Goal: Information Seeking & Learning: Learn about a topic

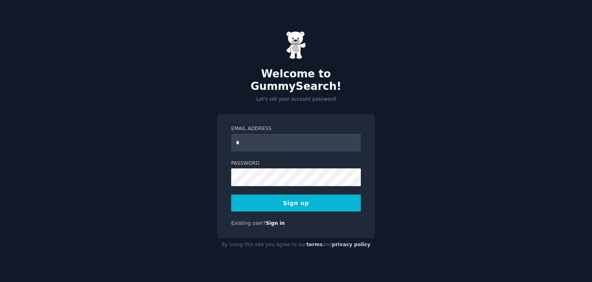
type input "**********"
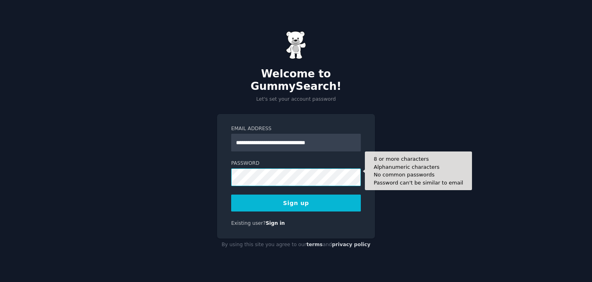
click at [231, 195] on button "Sign up" at bounding box center [296, 203] width 130 height 17
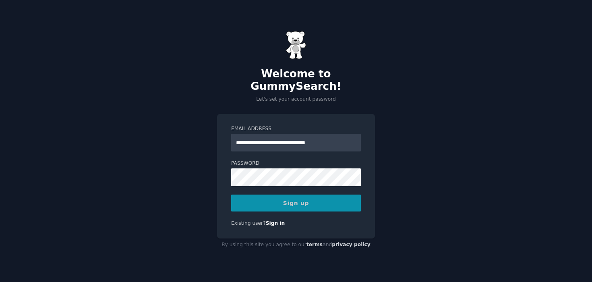
click at [205, 183] on div "**********" at bounding box center [296, 141] width 592 height 282
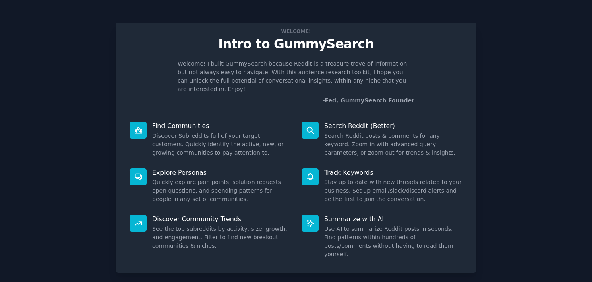
click at [268, 190] on dd "Quickly explore pain points, solution requests, open questions, and spending pa…" at bounding box center [221, 190] width 138 height 25
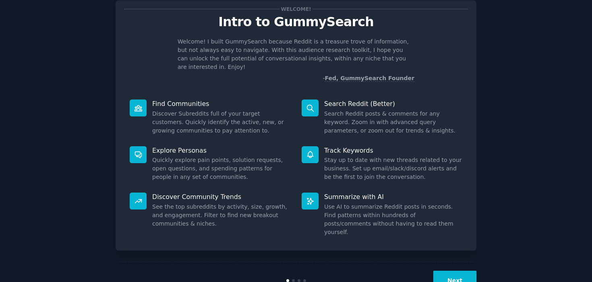
scroll to position [33, 0]
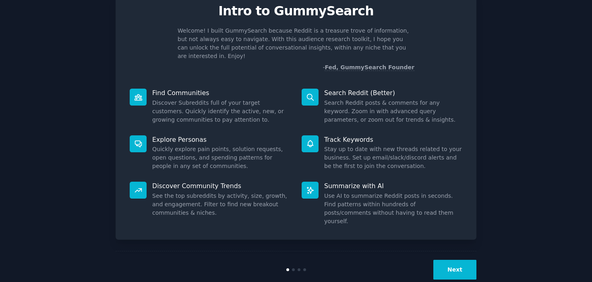
click at [457, 260] on button "Next" at bounding box center [455, 270] width 43 height 20
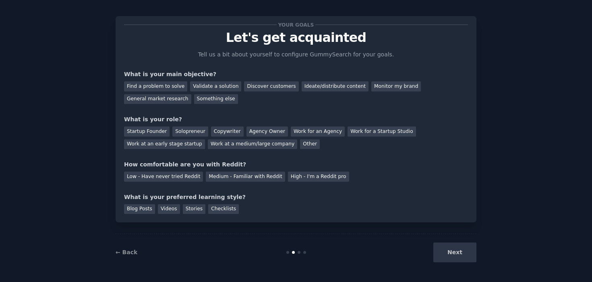
scroll to position [6, 0]
click at [170, 100] on div "General market research" at bounding box center [157, 99] width 67 height 10
click at [372, 88] on div "Monitor my brand" at bounding box center [397, 86] width 50 height 10
click at [168, 101] on div "General market research" at bounding box center [157, 99] width 67 height 10
click at [292, 133] on div "Work for an Agency" at bounding box center [318, 132] width 54 height 10
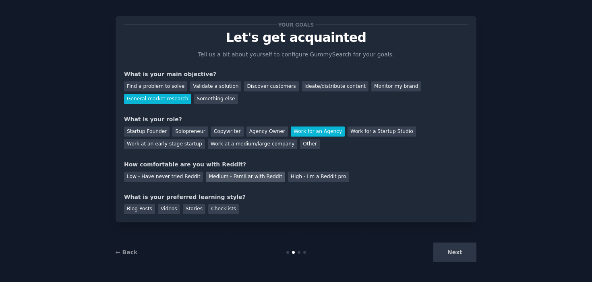
click at [222, 181] on div "Medium - Familiar with Reddit" at bounding box center [245, 177] width 79 height 10
click at [221, 209] on div "Checklists" at bounding box center [223, 209] width 31 height 10
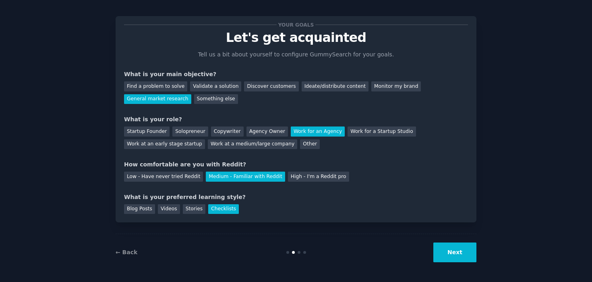
click at [446, 249] on button "Next" at bounding box center [455, 253] width 43 height 20
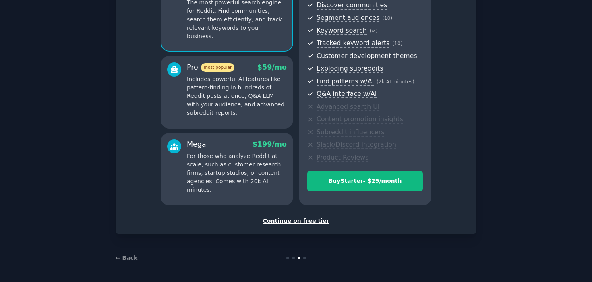
click at [313, 221] on div "Continue on free tier" at bounding box center [296, 221] width 344 height 8
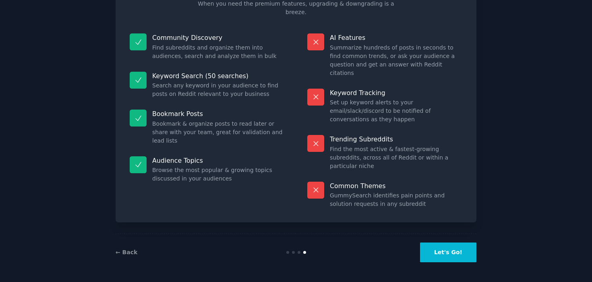
scroll to position [32, 0]
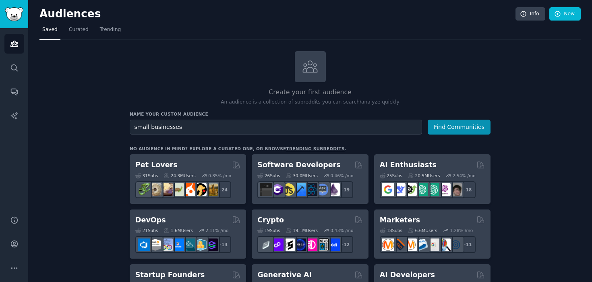
click at [428, 120] on button "Find Communities" at bounding box center [459, 127] width 63 height 15
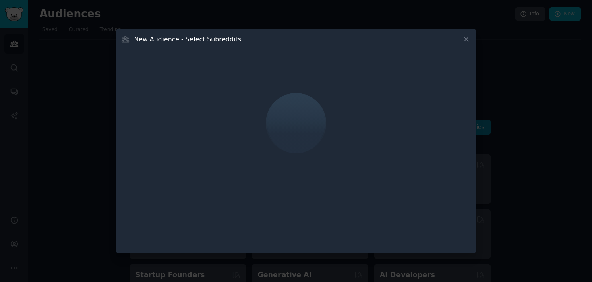
click at [462, 42] on icon at bounding box center [466, 39] width 8 height 8
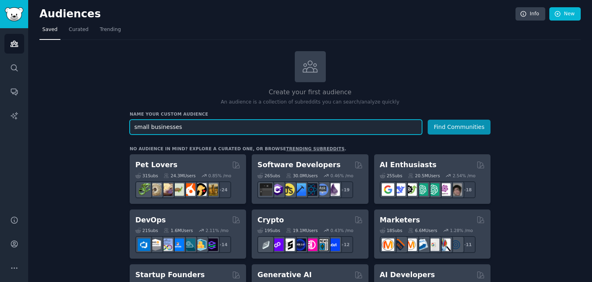
click at [243, 130] on input "small businesses" at bounding box center [276, 127] width 293 height 15
type input "cpg"
click at [428, 120] on button "Find Communities" at bounding box center [459, 127] width 63 height 15
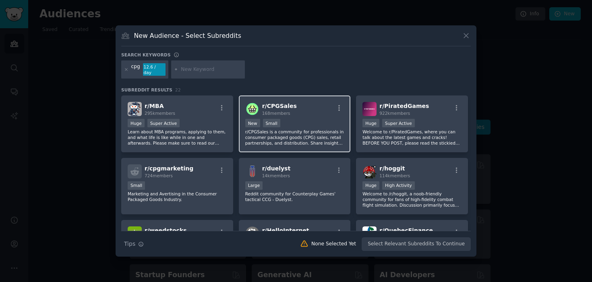
click at [276, 103] on span "r/ CPGSales" at bounding box center [279, 106] width 35 height 6
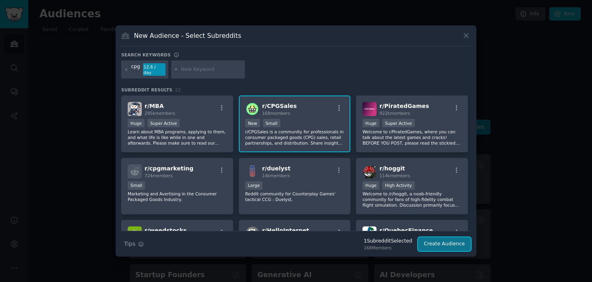
click at [434, 241] on button "Create Audience" at bounding box center [444, 244] width 53 height 14
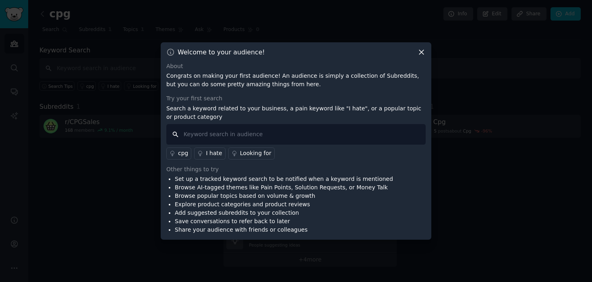
click at [351, 134] on input "text" at bounding box center [296, 134] width 260 height 21
type input "labels"
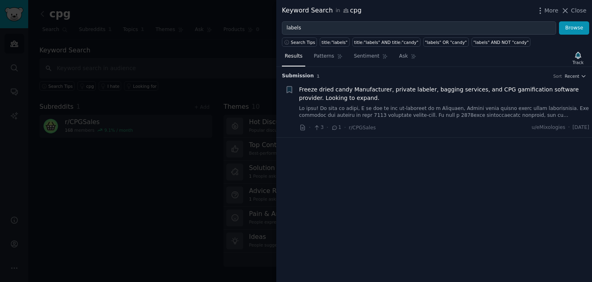
click at [112, 67] on div at bounding box center [296, 141] width 592 height 282
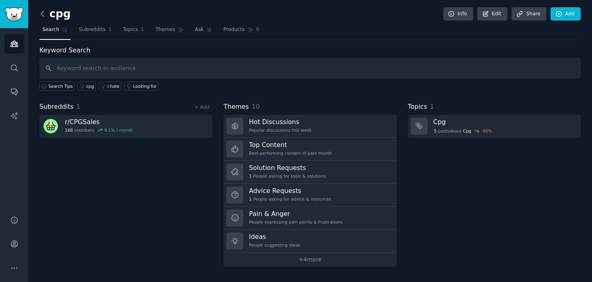
click at [44, 12] on icon at bounding box center [42, 14] width 8 height 8
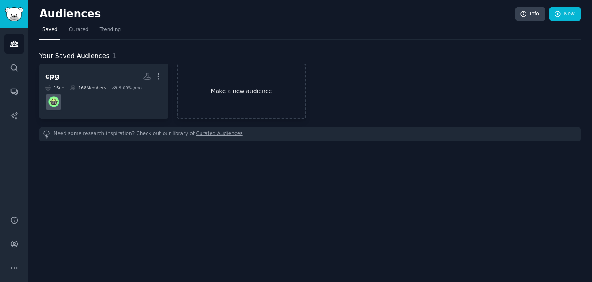
click at [206, 92] on link "Make a new audience" at bounding box center [241, 91] width 129 height 55
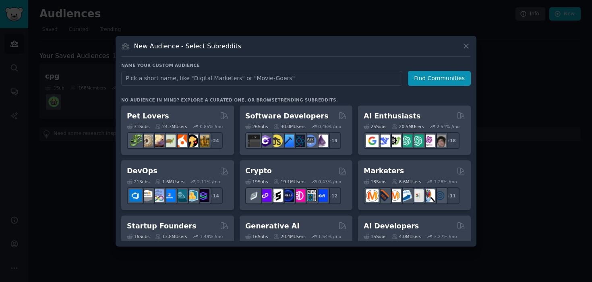
type input "s"
type input "cpg"
click button "Find Communities" at bounding box center [439, 78] width 63 height 15
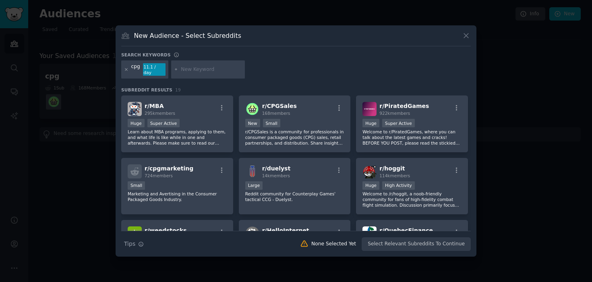
click at [124, 71] on icon at bounding box center [126, 69] width 4 height 4
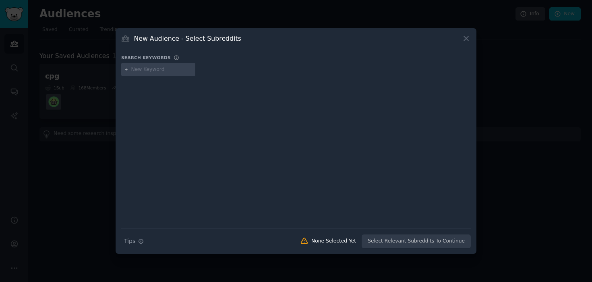
click at [153, 73] on input "text" at bounding box center [161, 69] width 61 height 7
type input "smallbusiness"
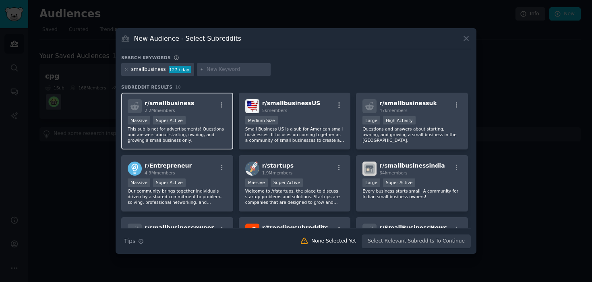
click at [181, 104] on span "r/ smallbusiness" at bounding box center [170, 103] width 50 height 6
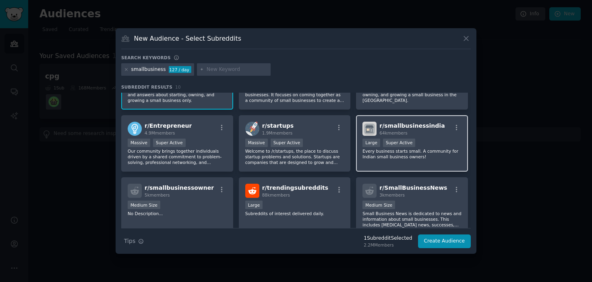
scroll to position [57, 0]
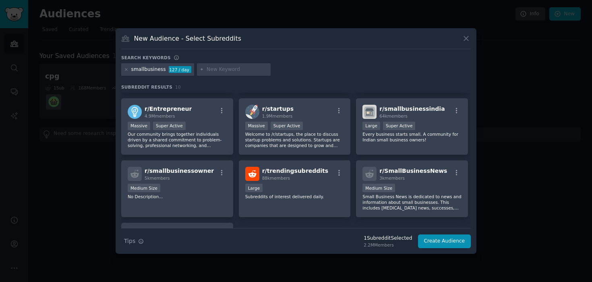
click at [453, 249] on div "New Audience - Select Subreddits Search keywords Try a 2-4 keywords your audien…" at bounding box center [296, 141] width 361 height 226
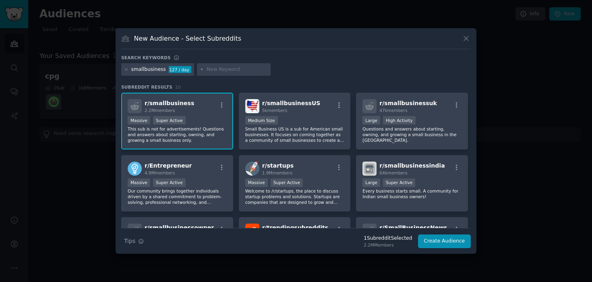
scroll to position [43, 0]
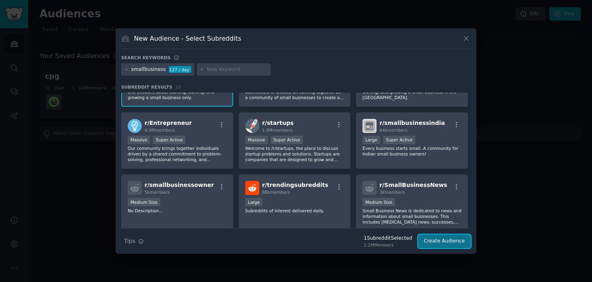
click at [443, 243] on button "Create Audience" at bounding box center [444, 242] width 53 height 14
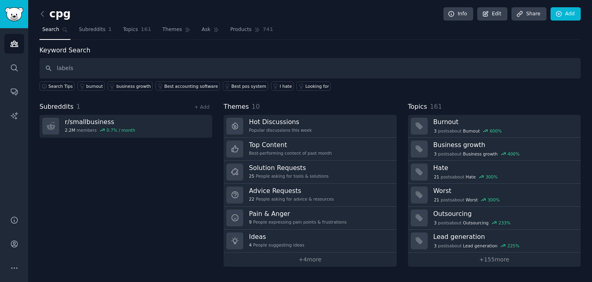
type input "labels"
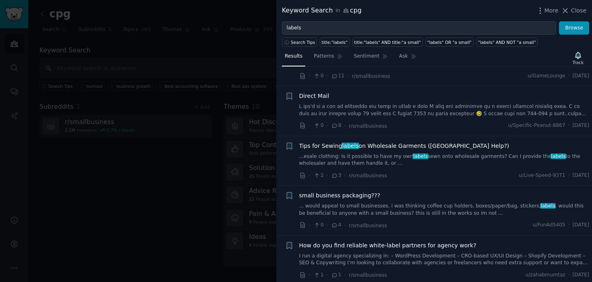
scroll to position [189, 0]
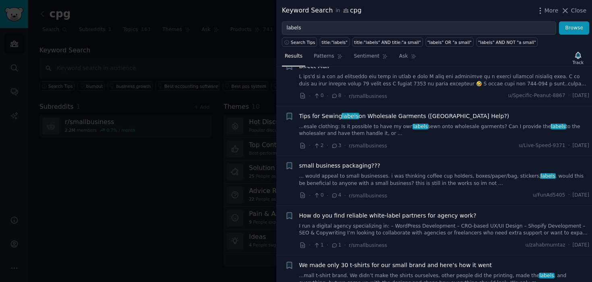
click at [350, 165] on span "small business packaging???" at bounding box center [339, 166] width 81 height 8
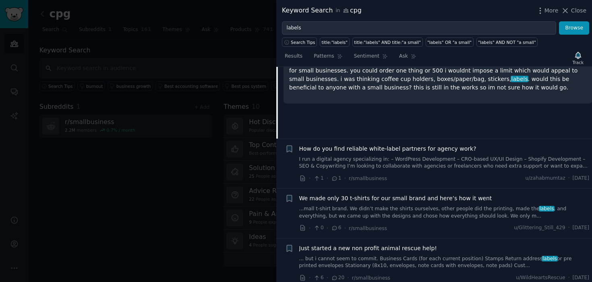
scroll to position [383, 0]
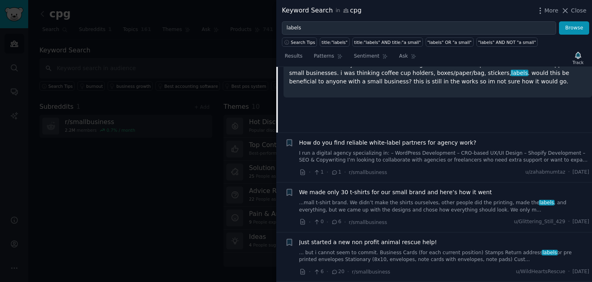
click at [167, 180] on div at bounding box center [296, 141] width 592 height 282
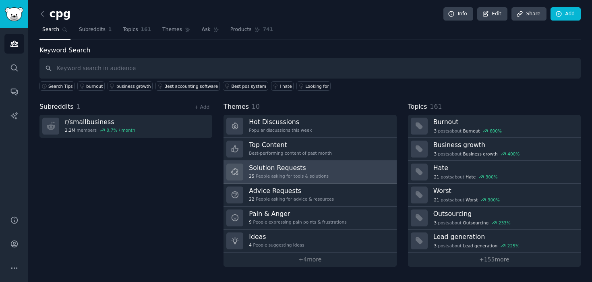
click at [264, 168] on h3 "Solution Requests" at bounding box center [289, 168] width 80 height 8
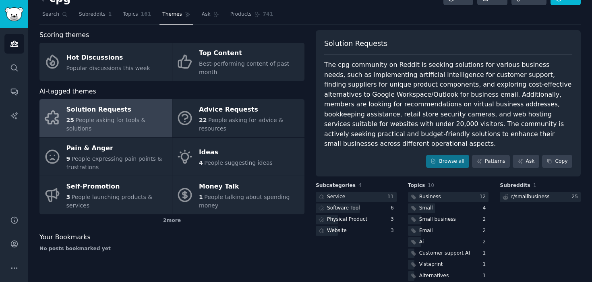
scroll to position [39, 0]
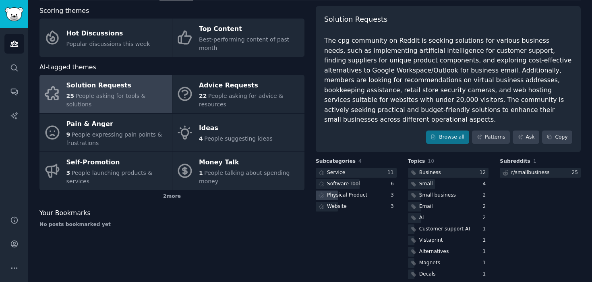
click at [350, 192] on div "Physical Product" at bounding box center [347, 195] width 40 height 7
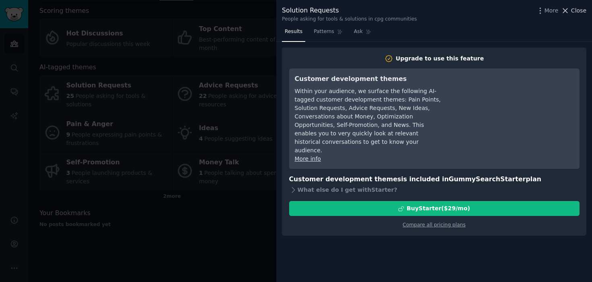
click at [582, 8] on span "Close" at bounding box center [578, 10] width 15 height 8
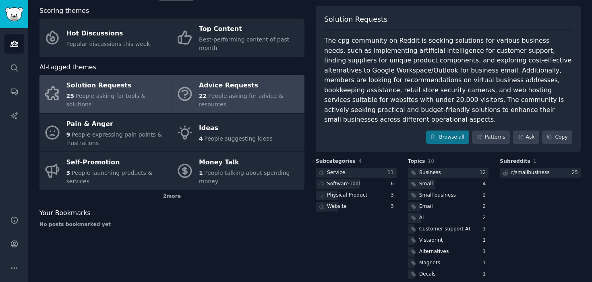
click at [282, 96] on div "22 People asking for advice & resources" at bounding box center [250, 100] width 102 height 17
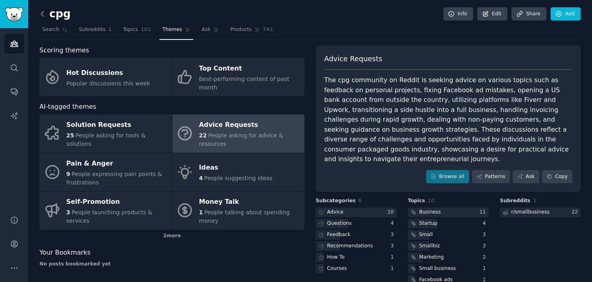
click at [44, 14] on icon at bounding box center [42, 14] width 8 height 8
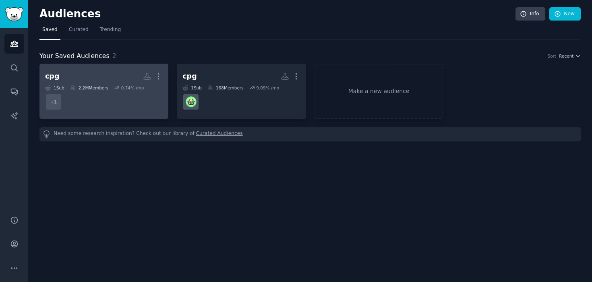
click at [104, 76] on h2 "cpg More" at bounding box center [104, 76] width 118 height 14
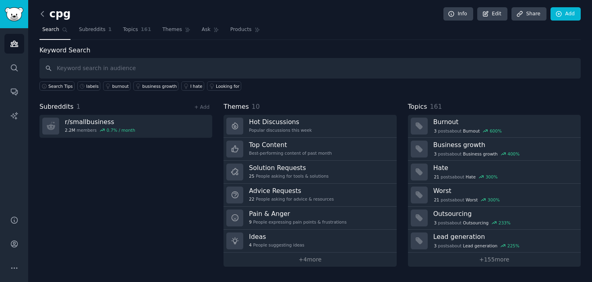
click at [42, 15] on icon at bounding box center [42, 14] width 8 height 8
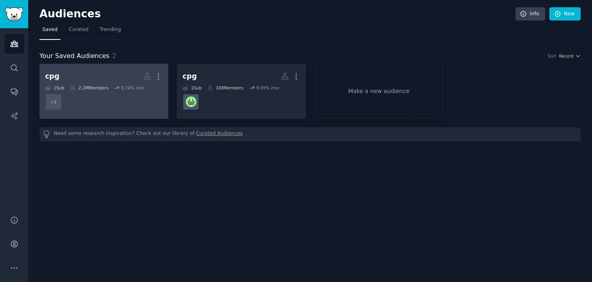
click at [79, 72] on h2 "cpg More" at bounding box center [104, 76] width 118 height 14
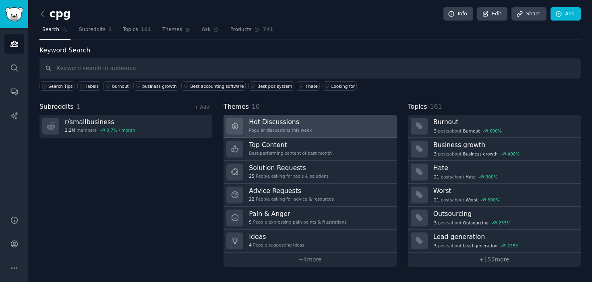
click at [258, 126] on div "Hot Discussions Popular discussions this week" at bounding box center [280, 126] width 63 height 17
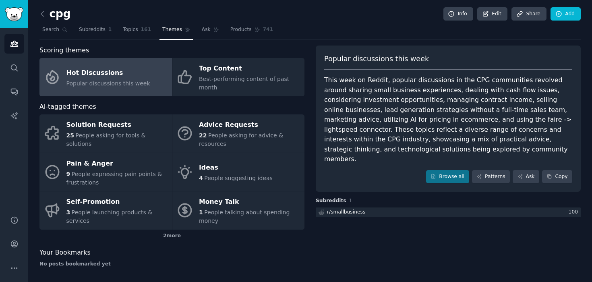
scroll to position [2, 0]
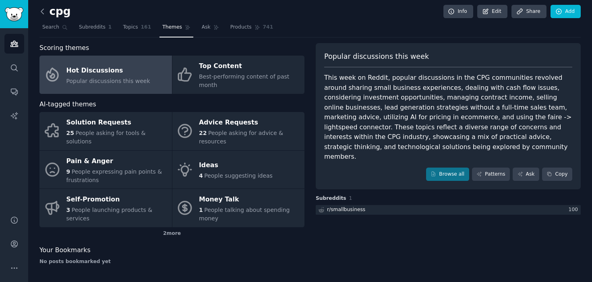
click at [46, 14] on icon at bounding box center [42, 11] width 8 height 8
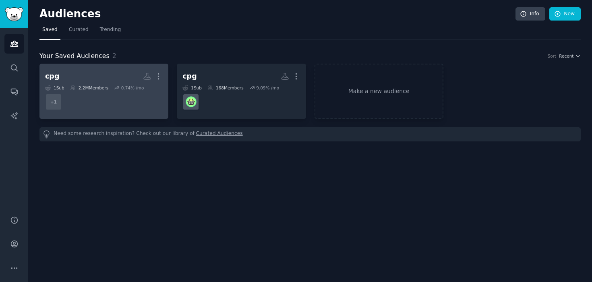
click at [58, 87] on div "1 Sub" at bounding box center [54, 88] width 19 height 6
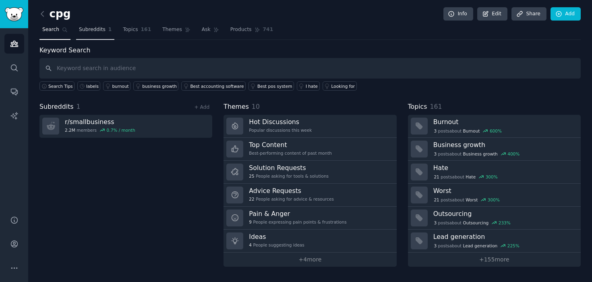
click at [106, 27] on link "Subreddits 1" at bounding box center [95, 31] width 38 height 17
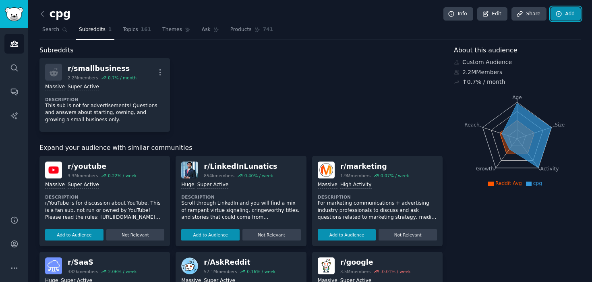
click at [557, 16] on icon at bounding box center [558, 13] width 5 height 5
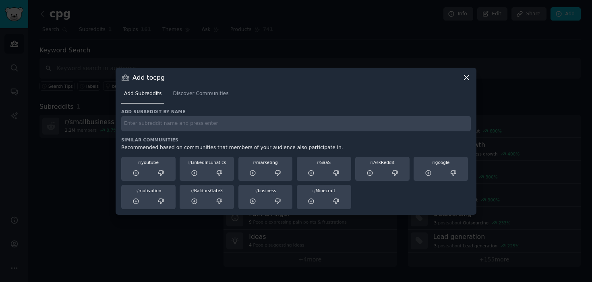
click at [256, 131] on input "text" at bounding box center [296, 124] width 350 height 16
type input "farmersmarket"
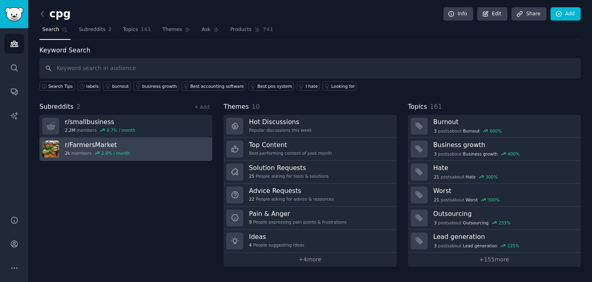
click at [156, 154] on link "r/ FarmersMarket 2k members 2.8 % / month" at bounding box center [125, 149] width 173 height 23
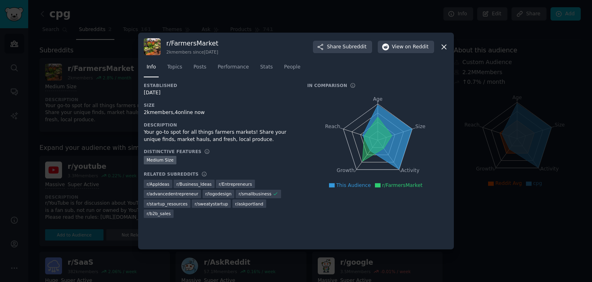
click at [446, 46] on icon at bounding box center [444, 47] width 8 height 8
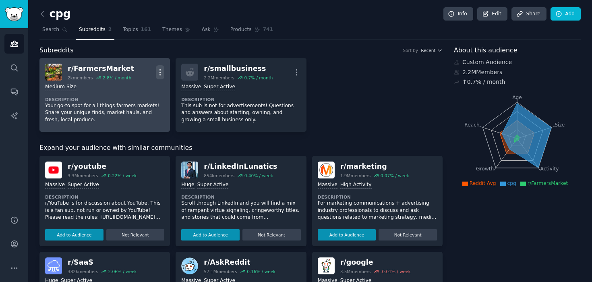
click at [157, 71] on icon "button" at bounding box center [160, 72] width 8 height 8
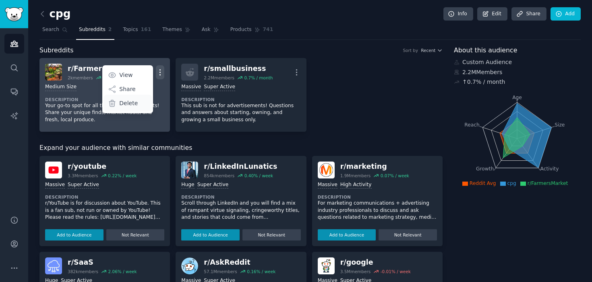
click at [141, 102] on div "Delete" at bounding box center [128, 103] width 48 height 17
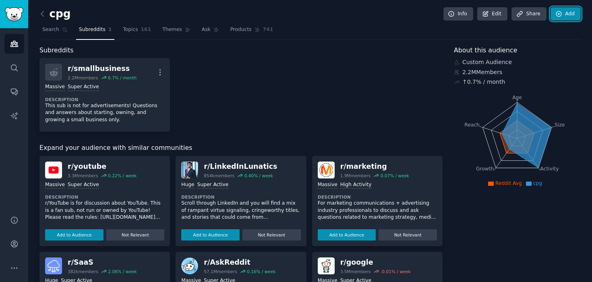
click at [556, 15] on icon at bounding box center [559, 13] width 7 height 7
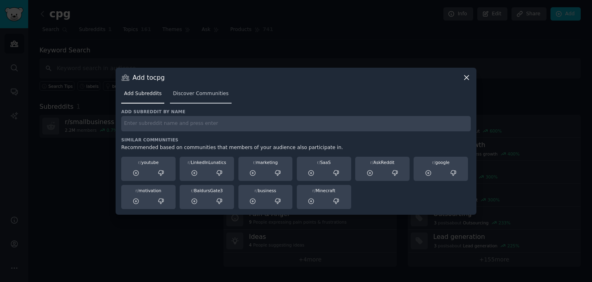
click at [218, 96] on span "Discover Communities" at bounding box center [201, 93] width 56 height 7
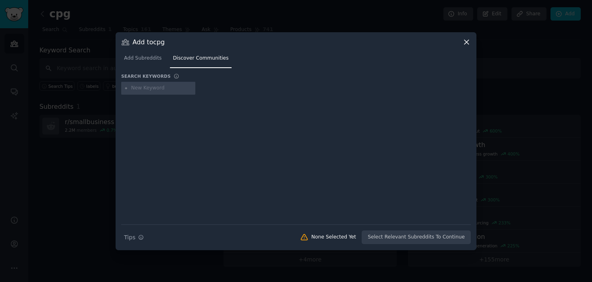
type input "s"
type input "farmers market sellers"
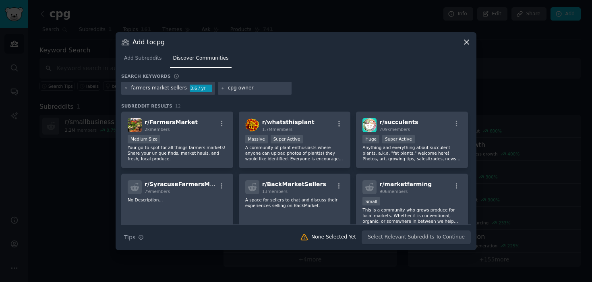
type input "cpg owners"
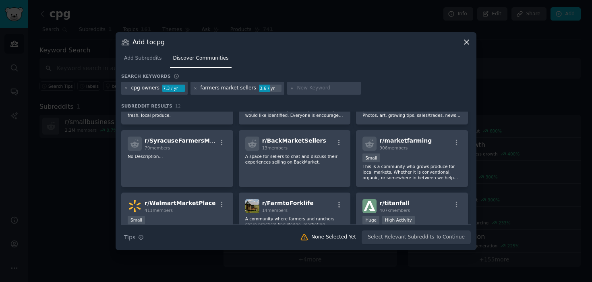
scroll to position [97, 0]
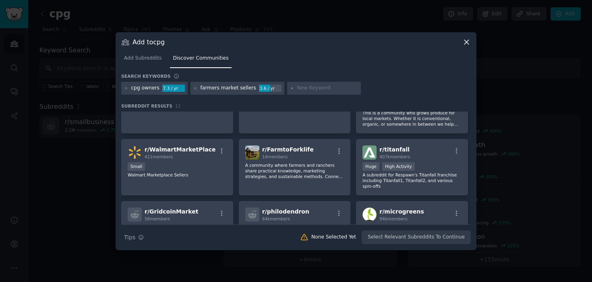
click at [309, 88] on input "text" at bounding box center [327, 88] width 61 height 7
type input "o"
type input "etsysellers"
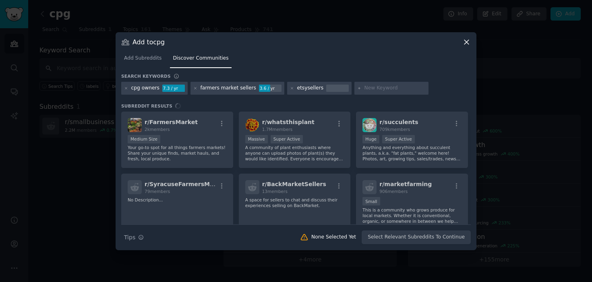
click at [302, 89] on div "etsysellers" at bounding box center [310, 88] width 27 height 7
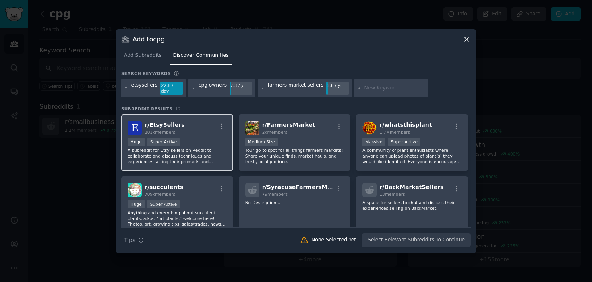
click at [205, 125] on div "r/ EtsySellers 201k members" at bounding box center [177, 128] width 99 height 14
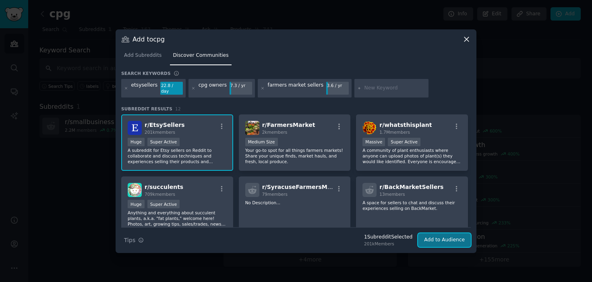
click at [461, 240] on button "Add to Audience" at bounding box center [444, 240] width 53 height 14
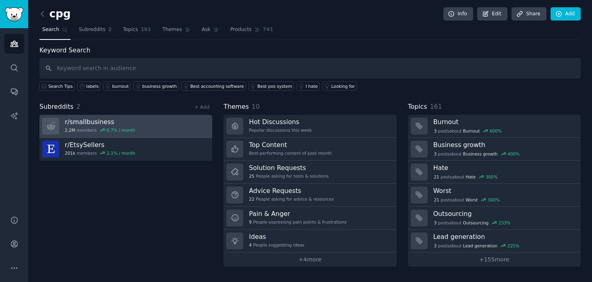
click at [198, 130] on link "r/ smallbusiness 2.2M members 0.7 % / month" at bounding box center [125, 126] width 173 height 23
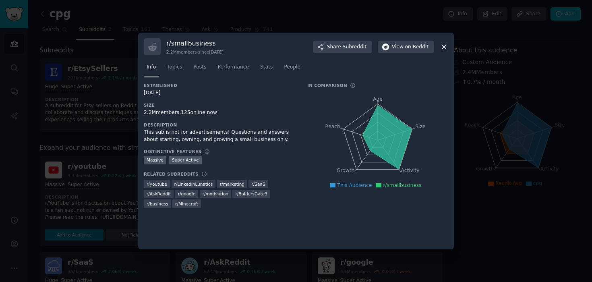
click at [447, 48] on icon at bounding box center [444, 47] width 8 height 8
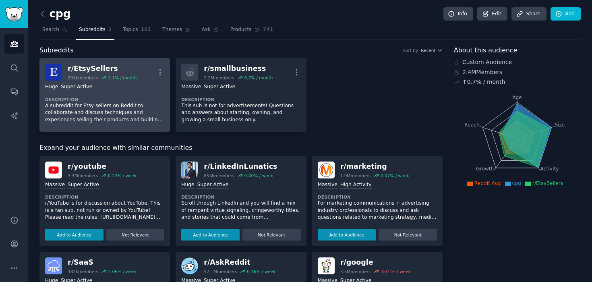
click at [91, 67] on div "r/ EtsySellers" at bounding box center [102, 69] width 69 height 10
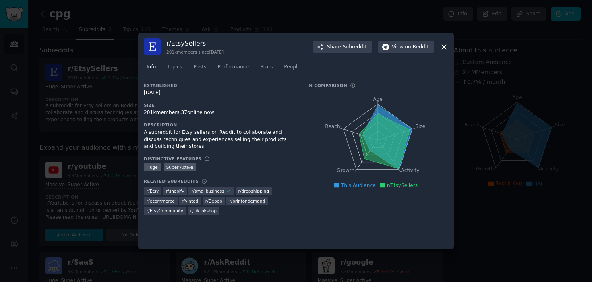
click at [448, 48] on icon at bounding box center [444, 47] width 8 height 8
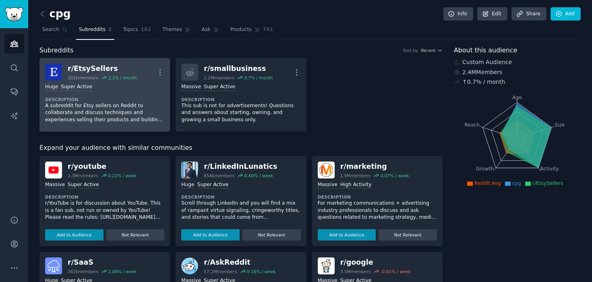
click at [113, 72] on div "r/ EtsySellers" at bounding box center [102, 69] width 69 height 10
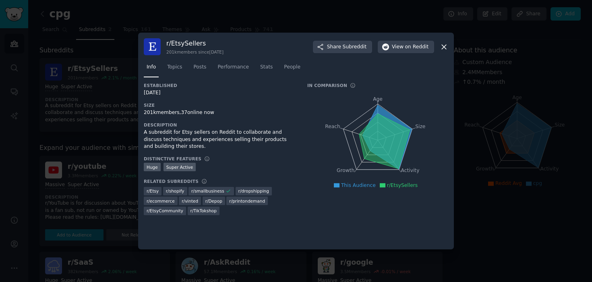
click at [446, 46] on icon at bounding box center [444, 47] width 8 height 8
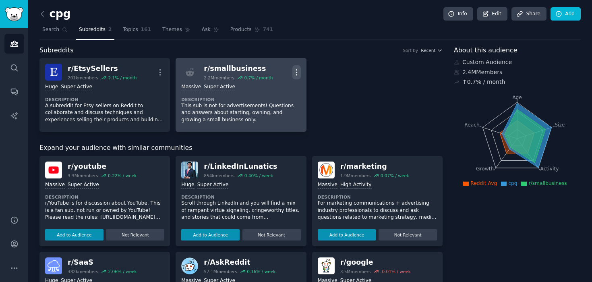
click at [296, 73] on icon "button" at bounding box center [297, 72] width 8 height 8
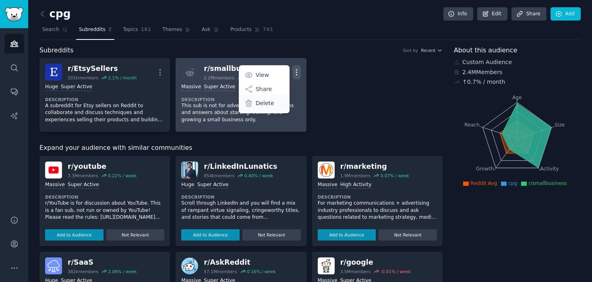
click at [270, 107] on p "Delete" at bounding box center [265, 103] width 19 height 8
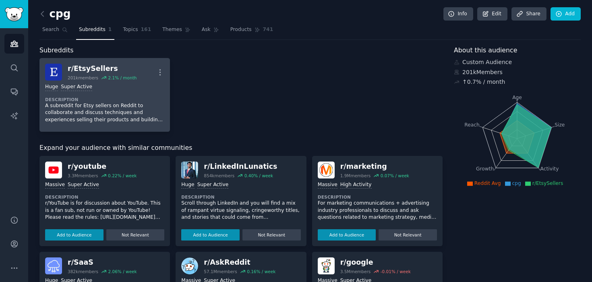
click at [141, 85] on div "Huge Super Active" at bounding box center [104, 87] width 119 height 8
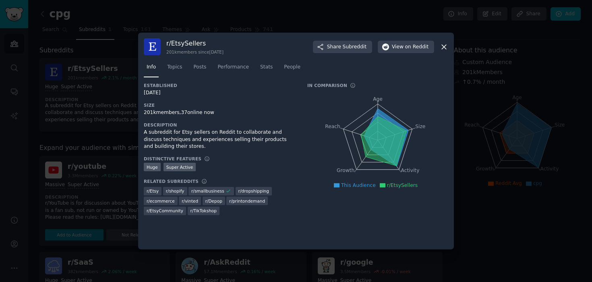
click at [446, 48] on icon at bounding box center [444, 47] width 8 height 8
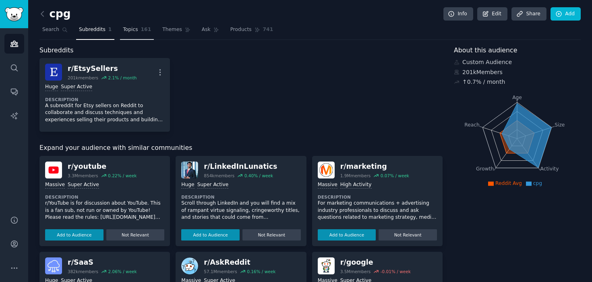
click at [144, 27] on span "161" at bounding box center [146, 29] width 10 height 7
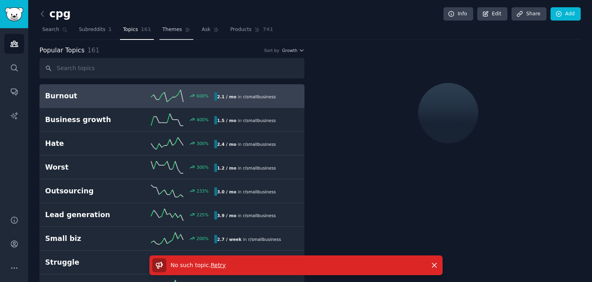
click at [179, 30] on link "Themes" at bounding box center [177, 31] width 34 height 17
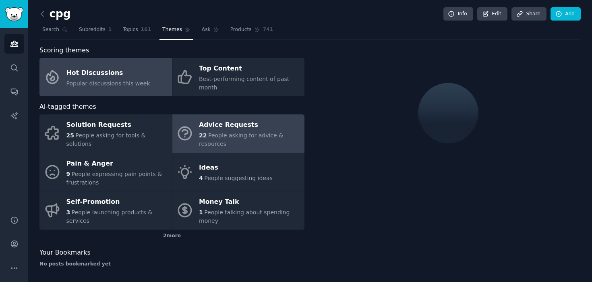
click at [200, 129] on div "Advice Requests" at bounding box center [250, 125] width 102 height 13
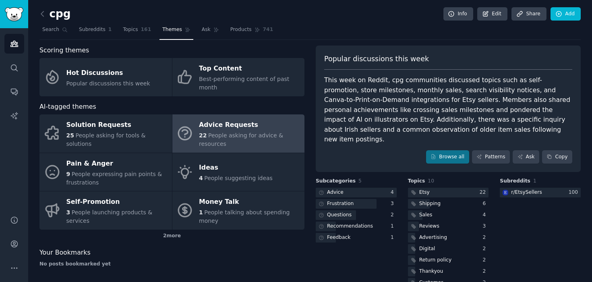
scroll to position [29, 0]
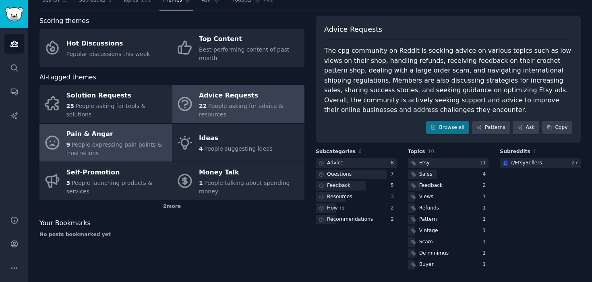
click at [131, 139] on div "Pain & Anger" at bounding box center [117, 134] width 102 height 13
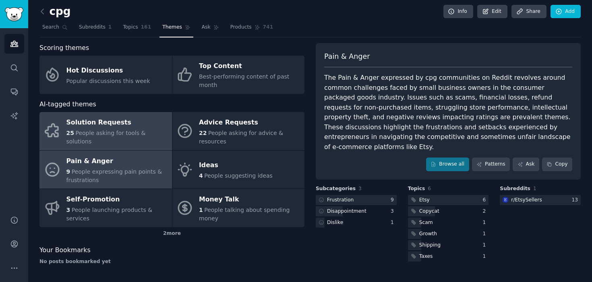
click at [128, 127] on div "Solution Requests" at bounding box center [117, 122] width 102 height 13
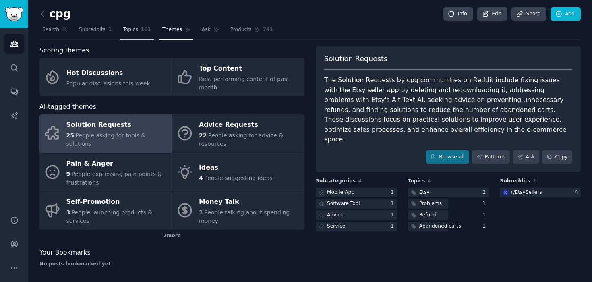
click at [141, 32] on span "161" at bounding box center [146, 29] width 10 height 7
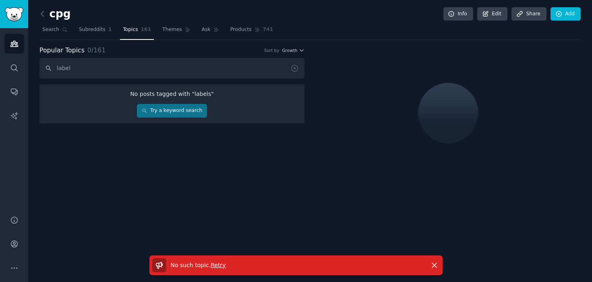
type input "label"
click at [104, 61] on input "label" at bounding box center [171, 68] width 265 height 21
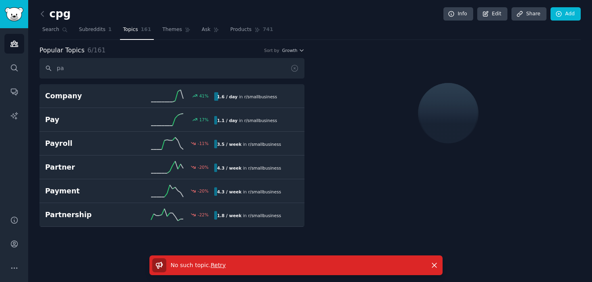
type input "p"
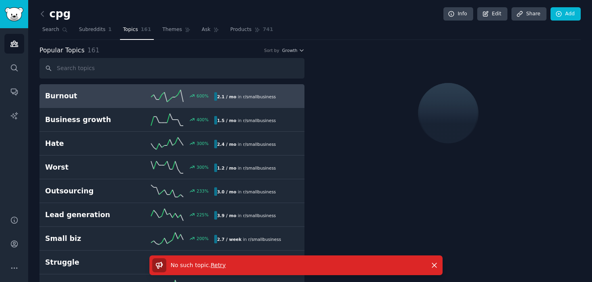
click at [48, 9] on link at bounding box center [44, 14] width 10 height 13
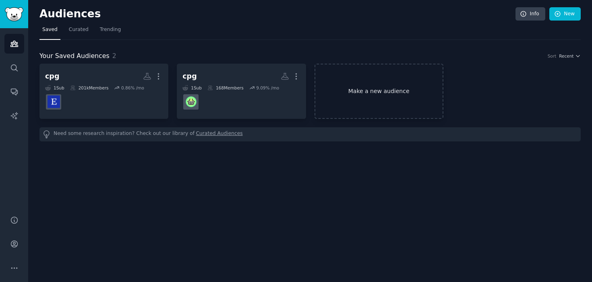
click at [379, 105] on link "Make a new audience" at bounding box center [379, 91] width 129 height 55
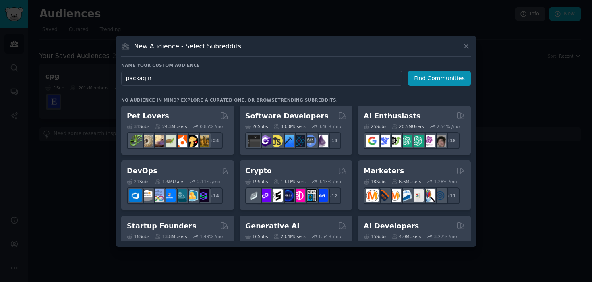
type input "packaging"
click button "Find Communities" at bounding box center [439, 78] width 63 height 15
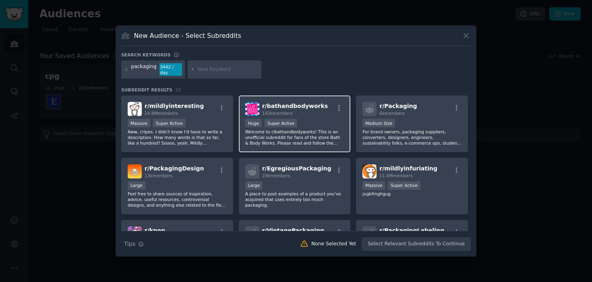
scroll to position [2, 0]
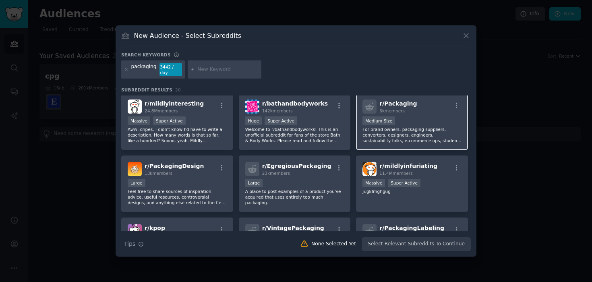
click at [390, 99] on div "r/ Packaging 6k members 1000 - 10,000 members Medium Size For brand owners, pac…" at bounding box center [412, 121] width 112 height 57
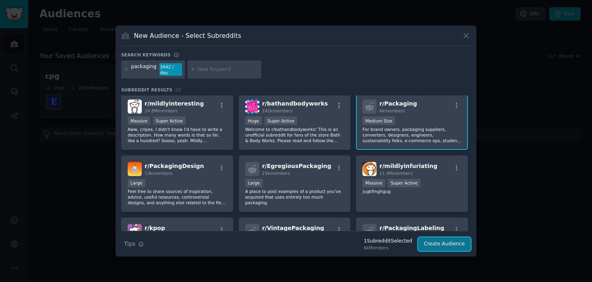
click at [433, 249] on button "Create Audience" at bounding box center [444, 244] width 53 height 14
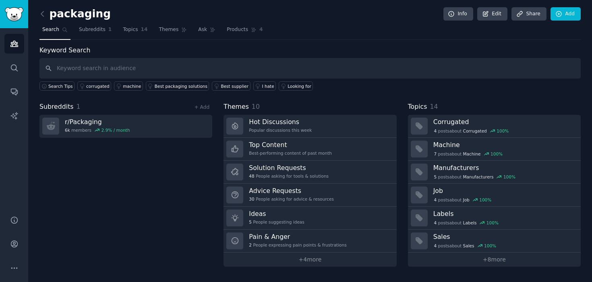
click at [216, 63] on input "text" at bounding box center [310, 68] width 542 height 21
type input "packaging"
click at [566, 18] on link "Add" at bounding box center [566, 14] width 30 height 14
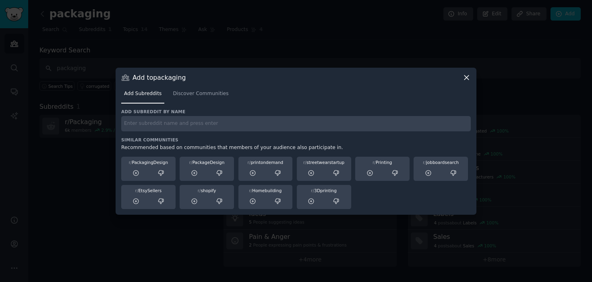
click at [327, 125] on input "text" at bounding box center [296, 124] width 350 height 16
type input "packaging"
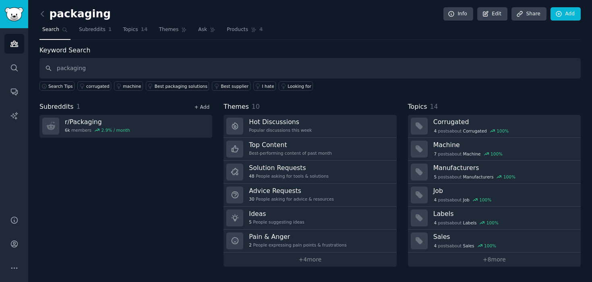
click at [202, 107] on link "+ Add" at bounding box center [201, 107] width 15 height 6
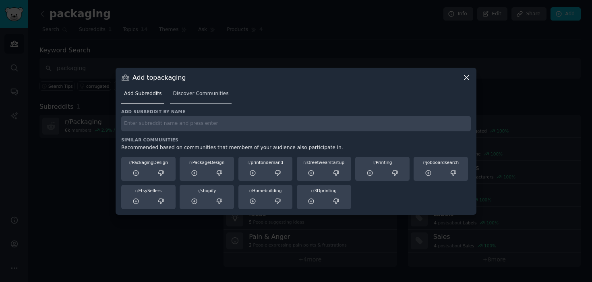
click at [196, 94] on span "Discover Communities" at bounding box center [201, 93] width 56 height 7
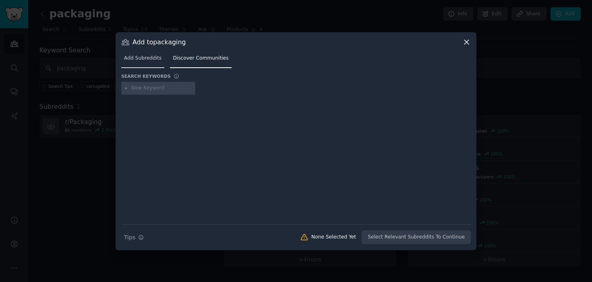
click at [148, 59] on span "Add Subreddits" at bounding box center [142, 58] width 37 height 7
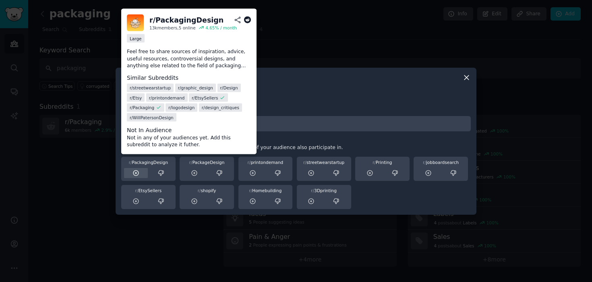
click at [137, 174] on icon at bounding box center [136, 173] width 7 height 7
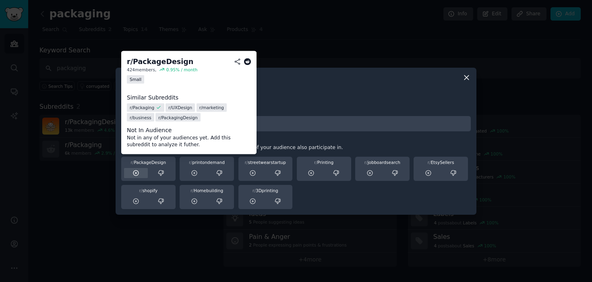
click at [137, 173] on icon at bounding box center [135, 172] width 5 height 5
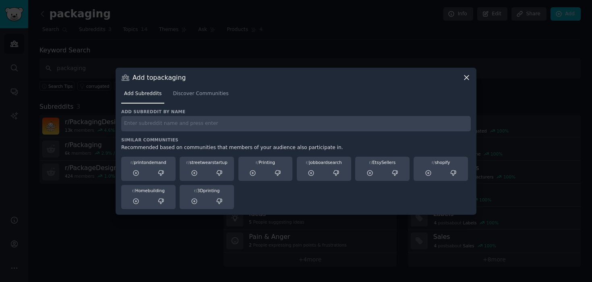
click at [272, 125] on input "text" at bounding box center [296, 124] width 350 height 16
type input "label"
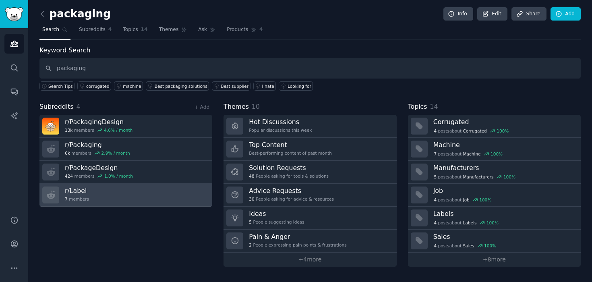
click at [184, 196] on link "r/ Label 7 members" at bounding box center [125, 195] width 173 height 23
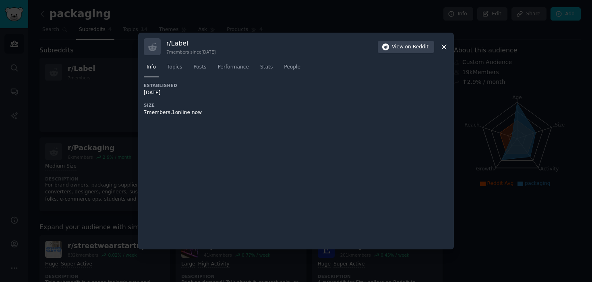
click at [445, 48] on icon at bounding box center [444, 47] width 4 height 4
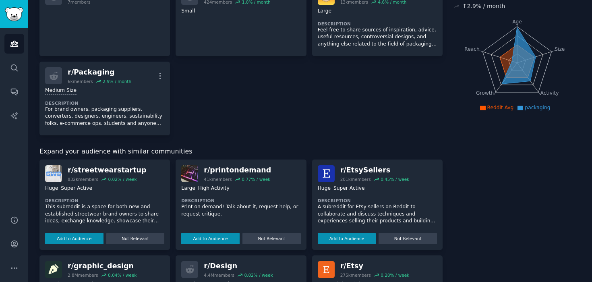
scroll to position [93, 0]
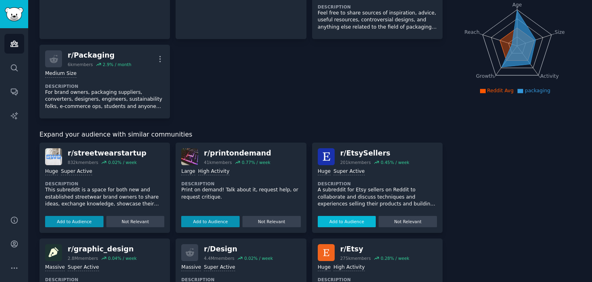
click at [326, 222] on button "Add to Audience" at bounding box center [347, 221] width 58 height 11
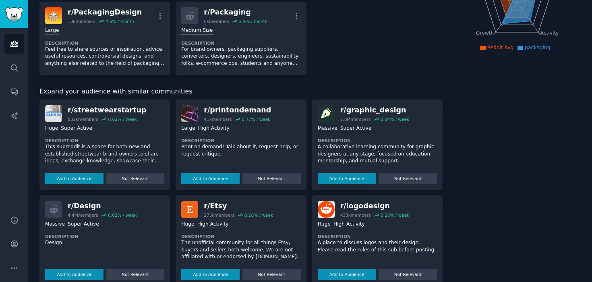
scroll to position [180, 0]
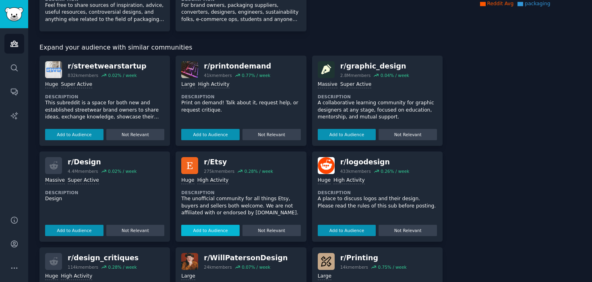
click at [226, 230] on button "Add to Audience" at bounding box center [210, 230] width 58 height 11
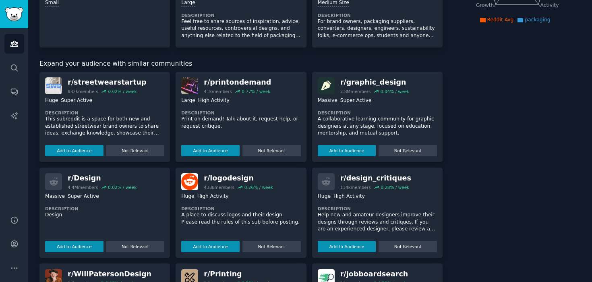
scroll to position [0, 0]
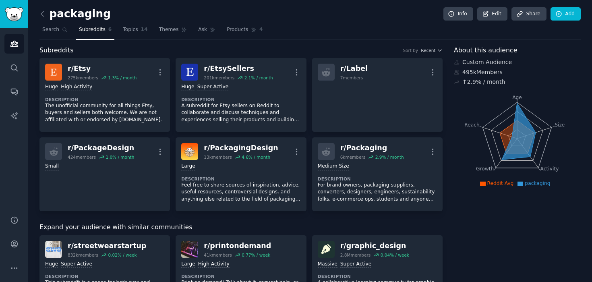
click at [113, 30] on link "Subreddits 6" at bounding box center [95, 31] width 38 height 17
click at [129, 30] on span "Topics" at bounding box center [130, 29] width 15 height 7
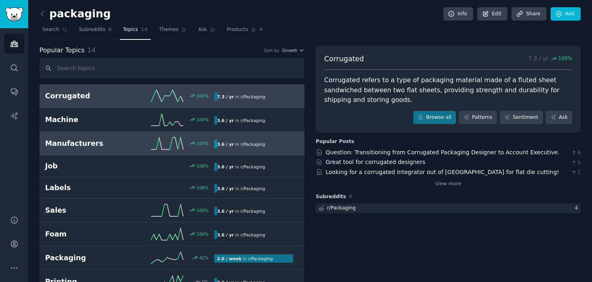
scroll to position [1, 0]
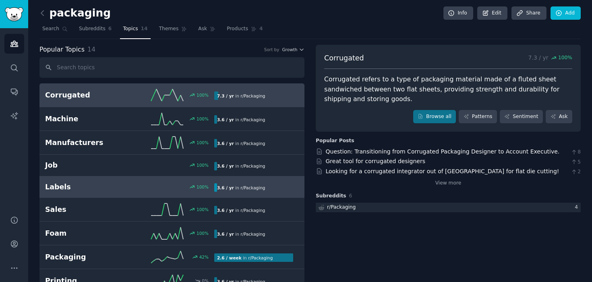
click at [121, 183] on h2 "Labels" at bounding box center [87, 187] width 85 height 10
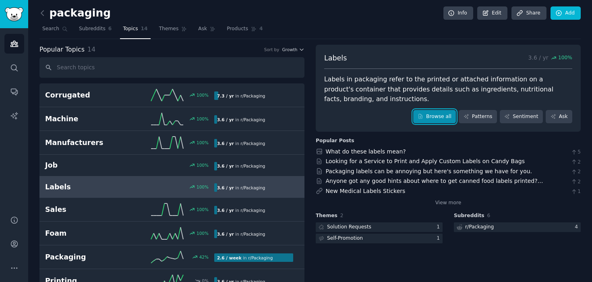
click at [429, 113] on link "Browse all" at bounding box center [434, 117] width 43 height 14
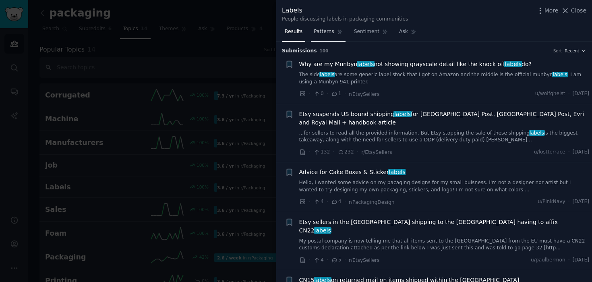
click at [326, 35] on span "Patterns" at bounding box center [324, 31] width 20 height 7
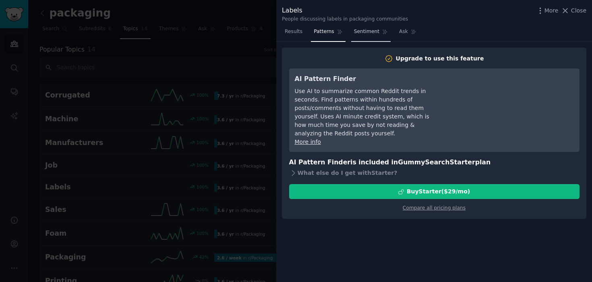
click at [372, 35] on span "Sentiment" at bounding box center [366, 31] width 25 height 7
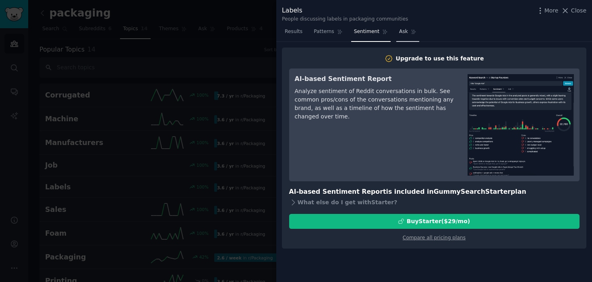
click at [397, 31] on link "Ask" at bounding box center [408, 33] width 23 height 17
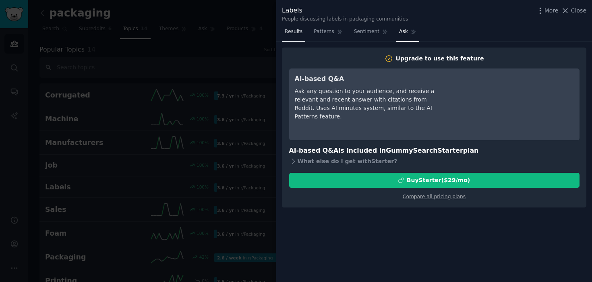
click at [301, 31] on span "Results" at bounding box center [294, 31] width 18 height 7
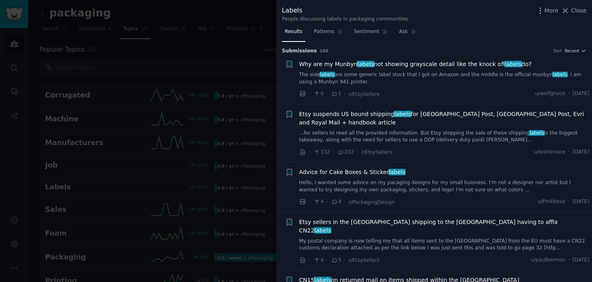
click at [330, 173] on span "Advice for Cake Boxes & Sticker labels" at bounding box center [352, 172] width 106 height 8
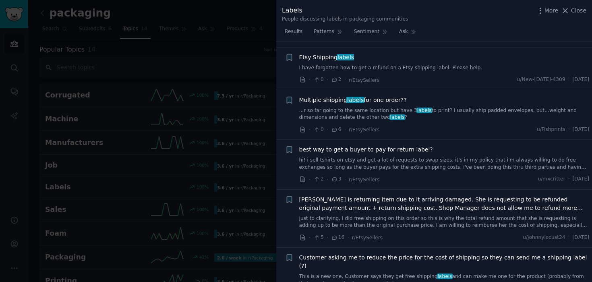
scroll to position [845, 0]
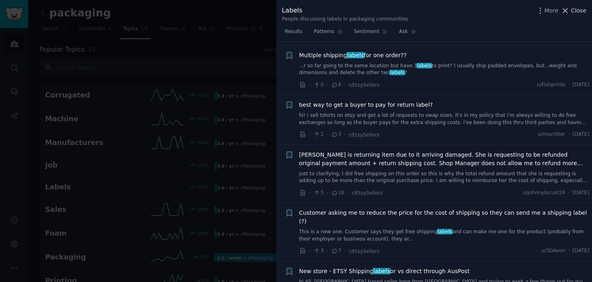
click at [583, 11] on span "Close" at bounding box center [578, 10] width 15 height 8
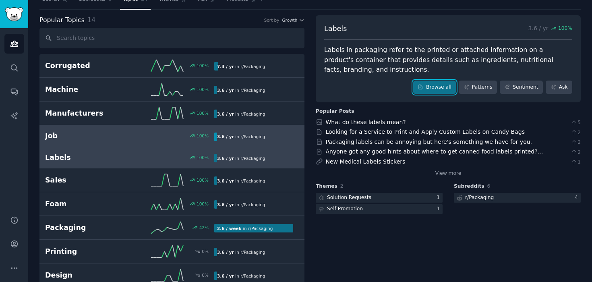
scroll to position [35, 0]
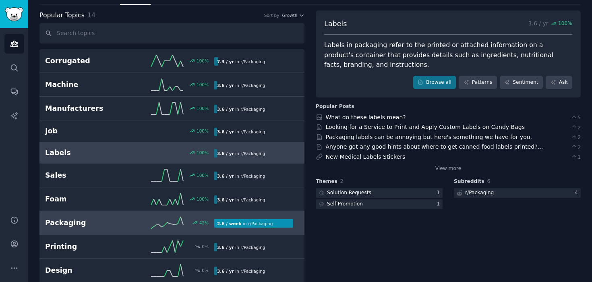
click at [175, 227] on icon at bounding box center [167, 223] width 32 height 12
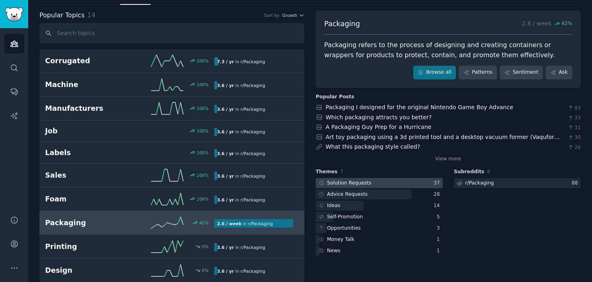
click at [351, 185] on div "Solution Requests" at bounding box center [349, 183] width 44 height 7
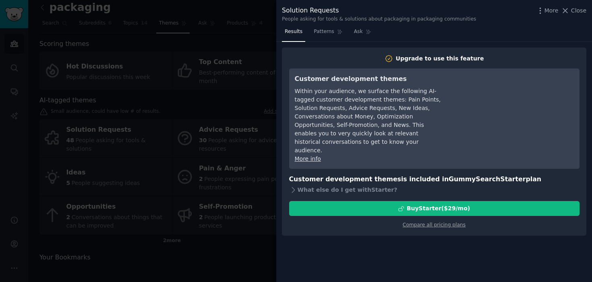
scroll to position [14, 0]
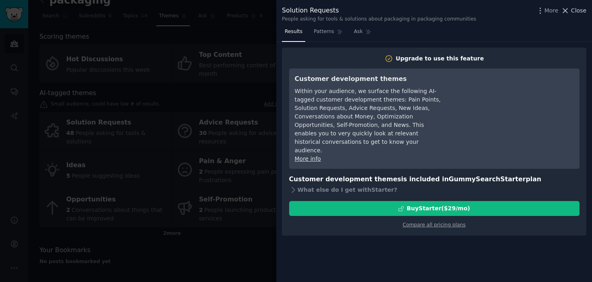
drag, startPoint x: 557, startPoint y: 8, endPoint x: 577, endPoint y: 12, distance: 20.2
click at [577, 12] on div "More Close" at bounding box center [561, 11] width 50 height 10
click at [577, 12] on span "Close" at bounding box center [578, 10] width 15 height 8
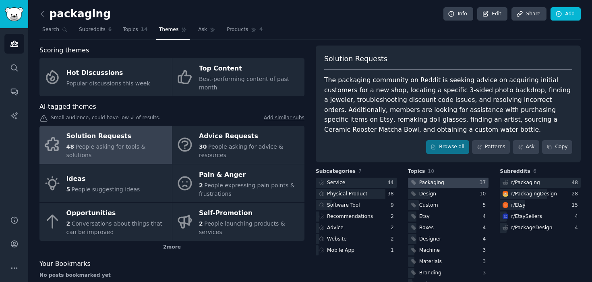
click at [428, 182] on div "Packaging" at bounding box center [431, 182] width 25 height 7
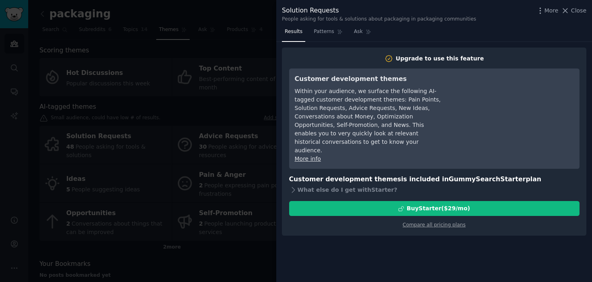
click at [325, 42] on div "Results Patterns Ask Upgrade to use this feature Customer development themes Wi…" at bounding box center [434, 153] width 316 height 257
click at [325, 33] on span "Patterns" at bounding box center [324, 31] width 20 height 7
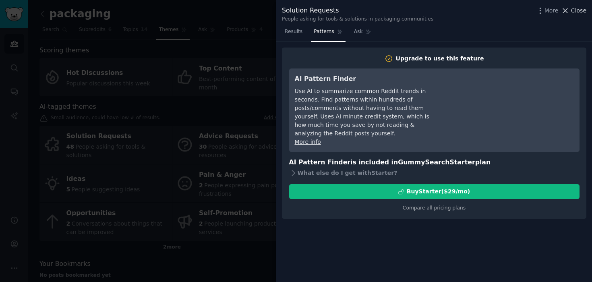
click at [569, 10] on icon at bounding box center [565, 10] width 8 height 8
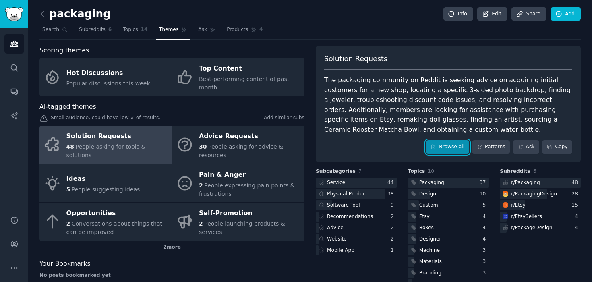
click at [439, 145] on link "Browse all" at bounding box center [447, 147] width 43 height 14
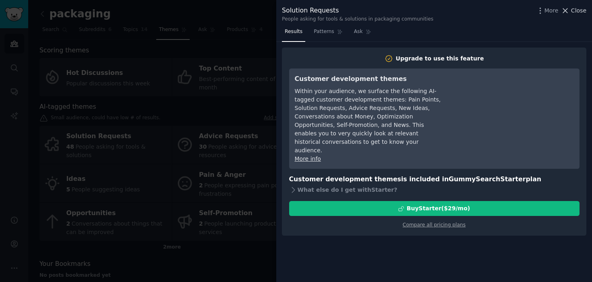
click at [583, 13] on span "Close" at bounding box center [578, 10] width 15 height 8
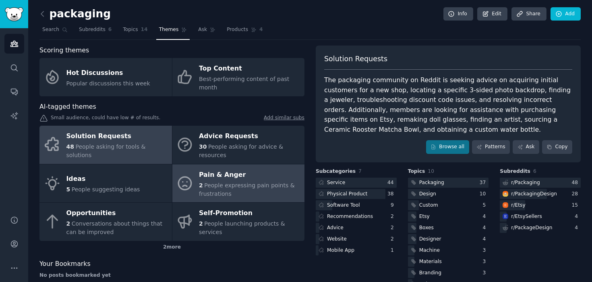
click at [210, 191] on span "People expressing pain points & frustrations" at bounding box center [247, 189] width 96 height 15
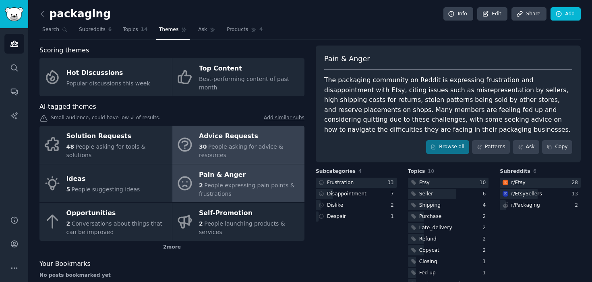
click at [252, 146] on span "People asking for advice & resources" at bounding box center [241, 150] width 84 height 15
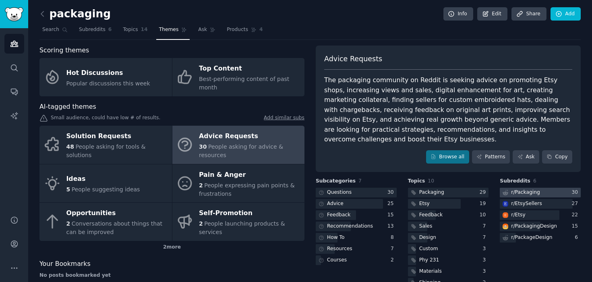
click at [532, 192] on div "r/ Packaging" at bounding box center [525, 192] width 29 height 7
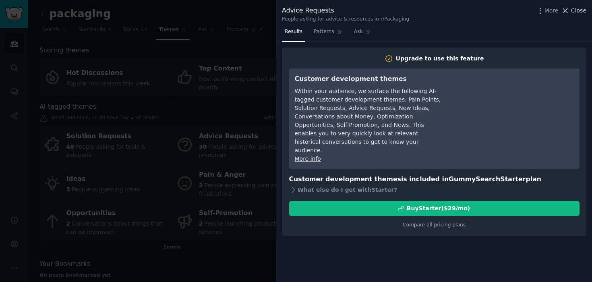
click at [575, 14] on span "Close" at bounding box center [578, 10] width 15 height 8
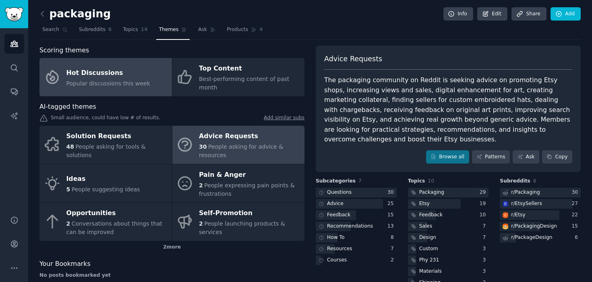
click at [115, 90] on link "Hot Discussions Popular discussions this week" at bounding box center [105, 77] width 133 height 38
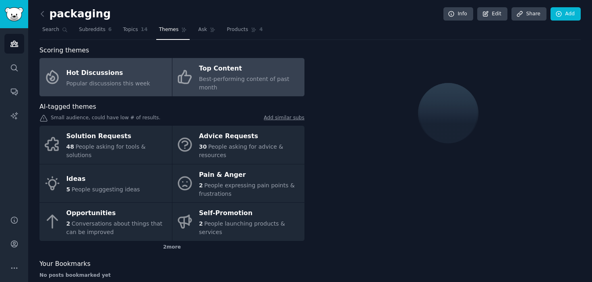
click at [237, 90] on div "Best-performing content of past month" at bounding box center [250, 83] width 102 height 17
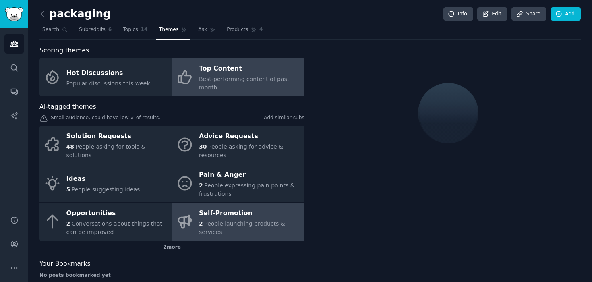
scroll to position [14, 0]
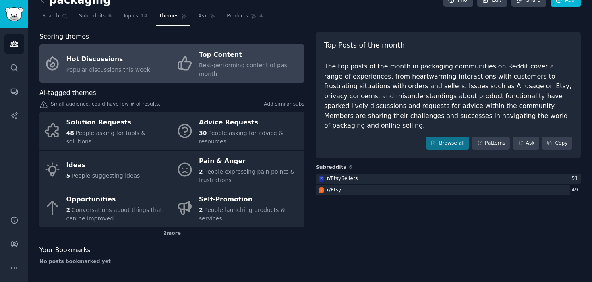
click at [127, 76] on link "Hot Discussions Popular discussions this week" at bounding box center [105, 63] width 133 height 38
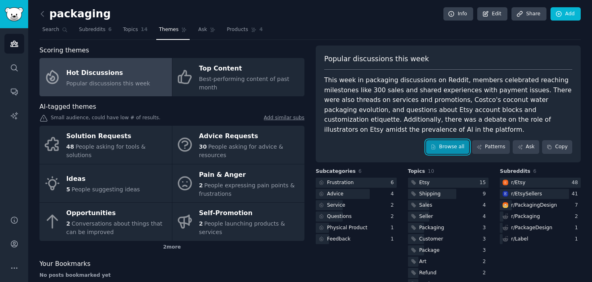
click at [443, 147] on link "Browse all" at bounding box center [447, 147] width 43 height 14
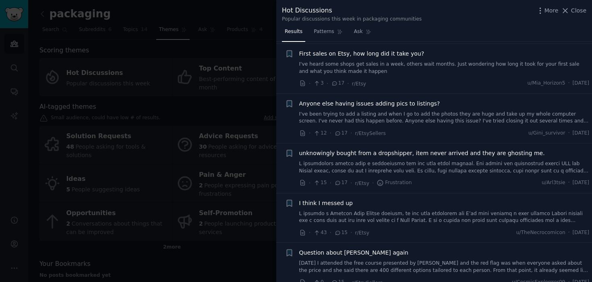
scroll to position [676, 0]
